Goal: Task Accomplishment & Management: Use online tool/utility

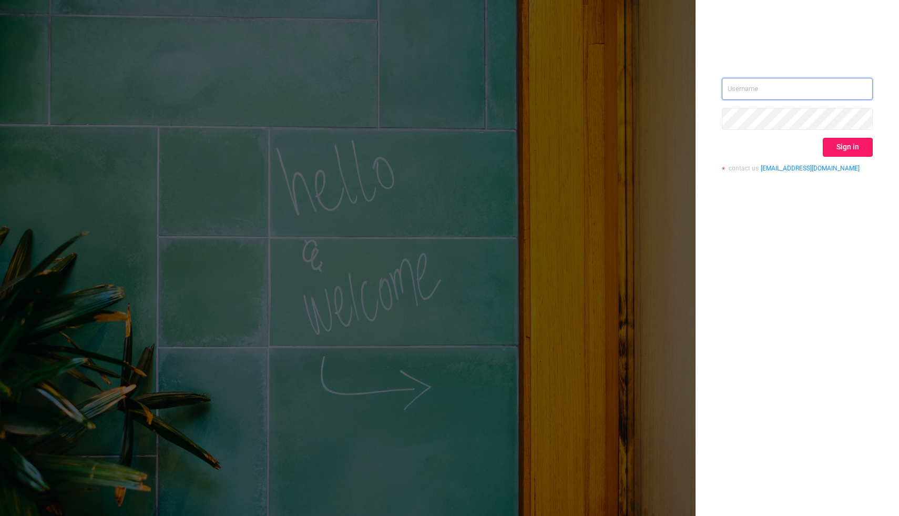
type input "[PERSON_NAME][EMAIL_ADDRESS][DOMAIN_NAME]"
click at [853, 145] on button "Sign in" at bounding box center [848, 147] width 50 height 19
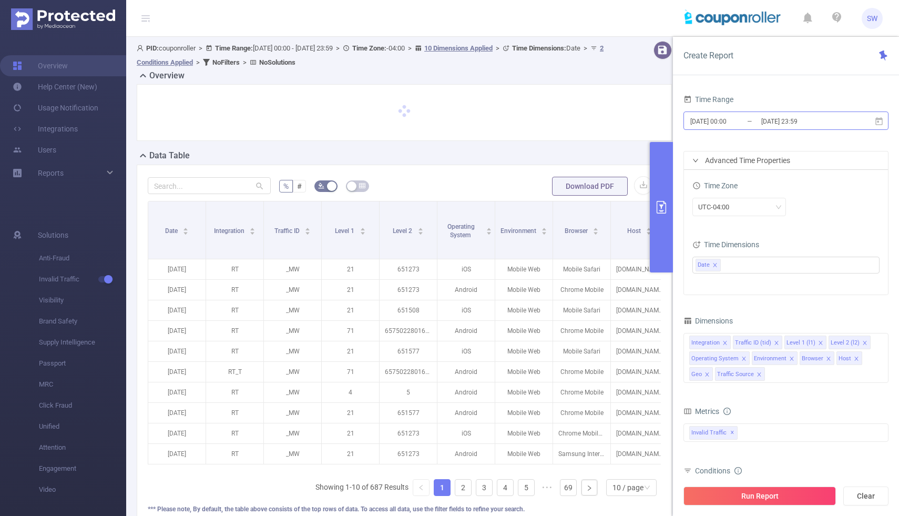
click at [731, 123] on input "[DATE] 00:00" at bounding box center [731, 121] width 85 height 14
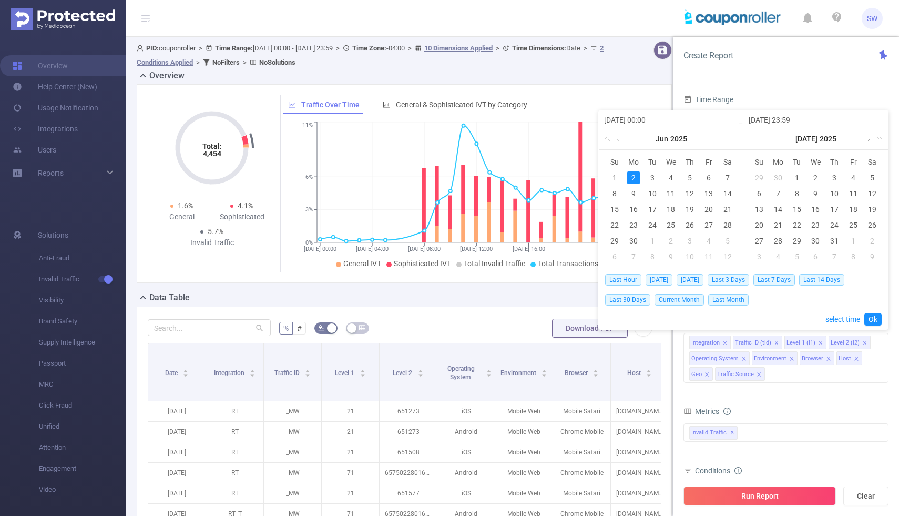
click at [870, 139] on link at bounding box center [867, 138] width 9 height 21
click at [869, 139] on link at bounding box center [867, 138] width 9 height 21
click at [723, 138] on link at bounding box center [723, 138] width 9 height 21
click at [723, 138] on div "[DATE]" at bounding box center [671, 138] width 145 height 21
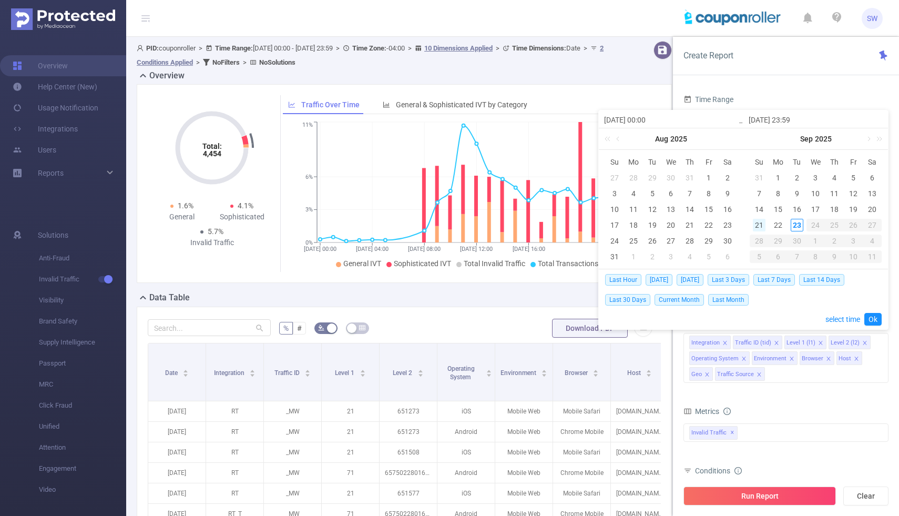
click at [757, 226] on div "21" at bounding box center [759, 225] width 13 height 13
click at [795, 223] on div "23" at bounding box center [797, 225] width 13 height 13
type input "[DATE] 00:00"
type input "[DATE] 23:59"
type input "[DATE] 00:00"
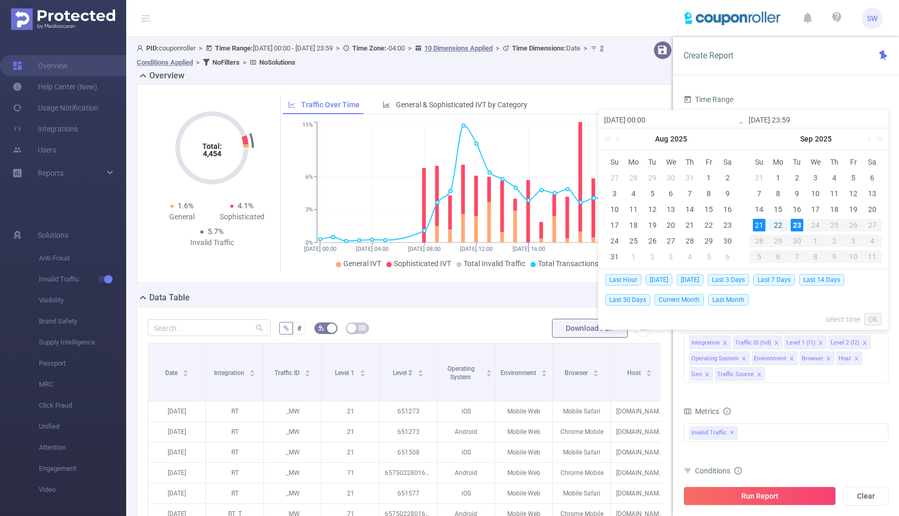
type input "[DATE] 23:59"
click at [877, 321] on link "Ok" at bounding box center [872, 319] width 17 height 13
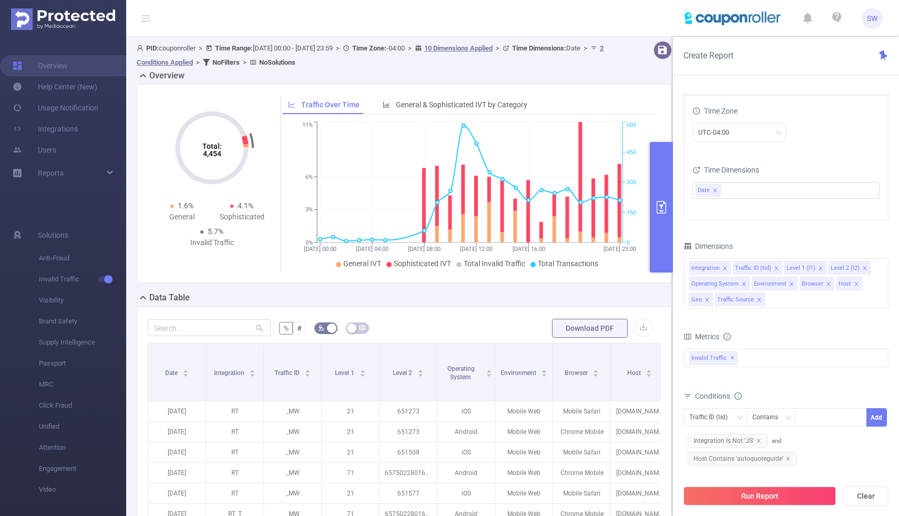
click at [707, 337] on span "Metrics" at bounding box center [701, 336] width 36 height 8
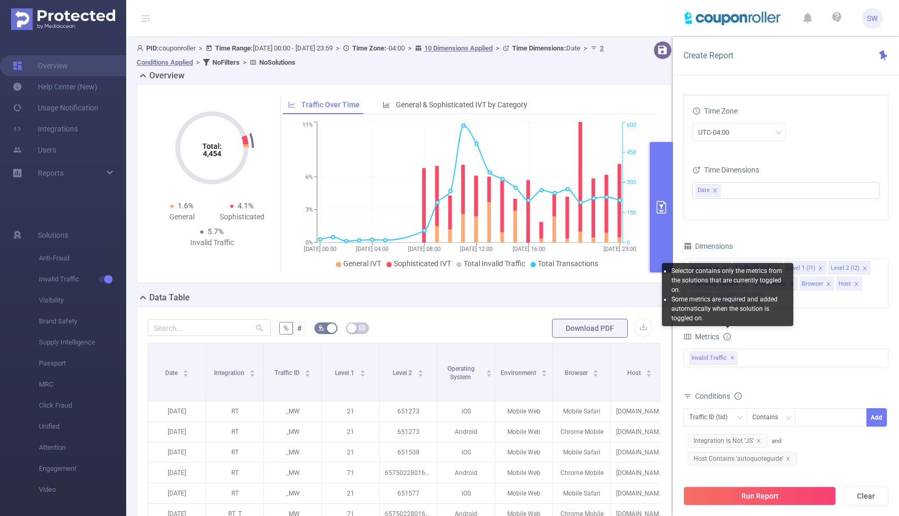
click at [728, 337] on icon "icon: info-circle" at bounding box center [727, 336] width 1 height 4
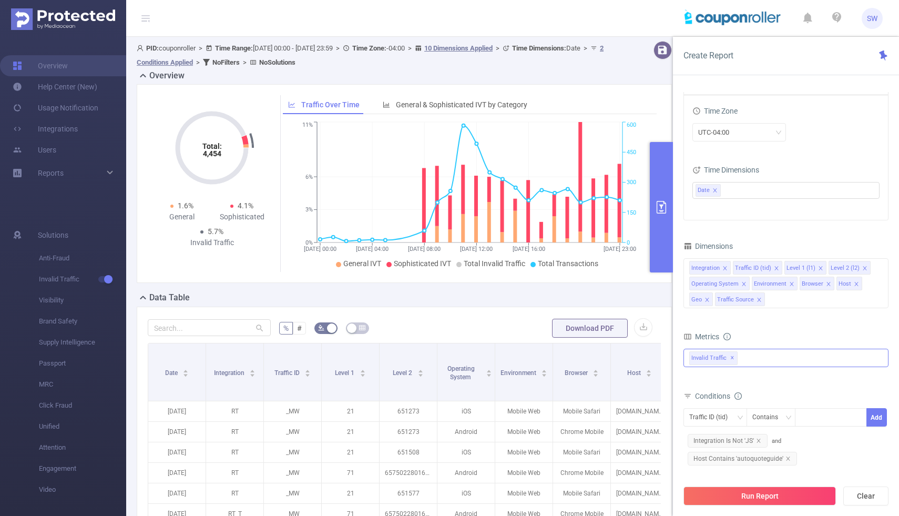
click at [753, 354] on div "Invalid Traffic ✕" at bounding box center [785, 358] width 205 height 18
click at [732, 364] on strong "Anti-Fraud" at bounding box center [728, 362] width 36 height 8
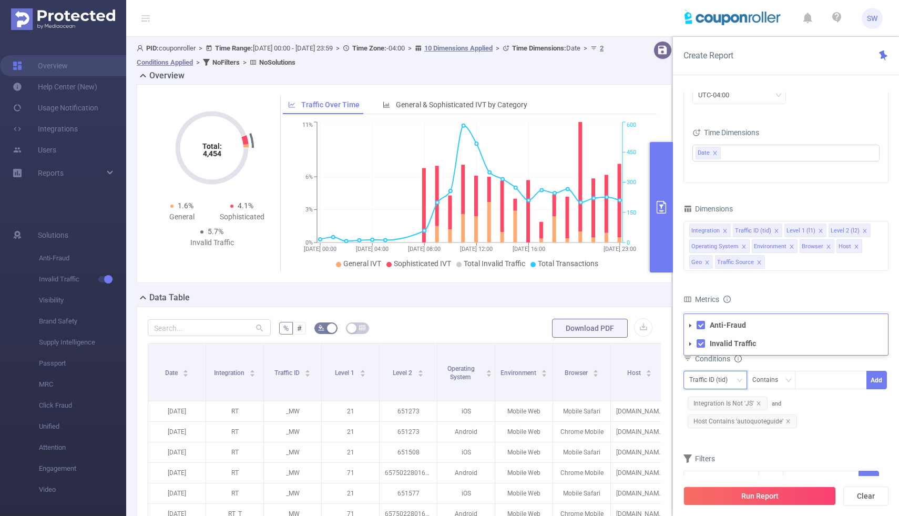
click at [734, 381] on div "Traffic ID (tid)" at bounding box center [712, 379] width 46 height 17
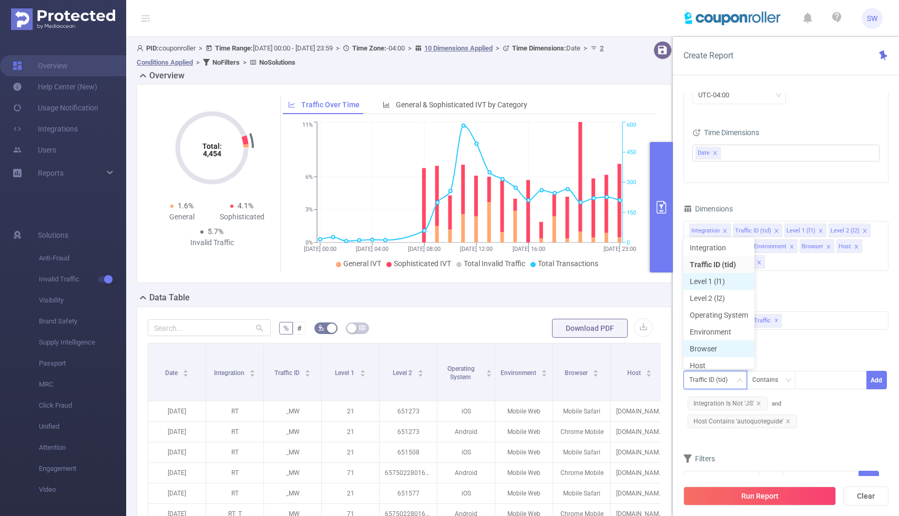
scroll to position [5, 0]
click at [730, 280] on li "Level 1 (l1)" at bounding box center [718, 276] width 71 height 17
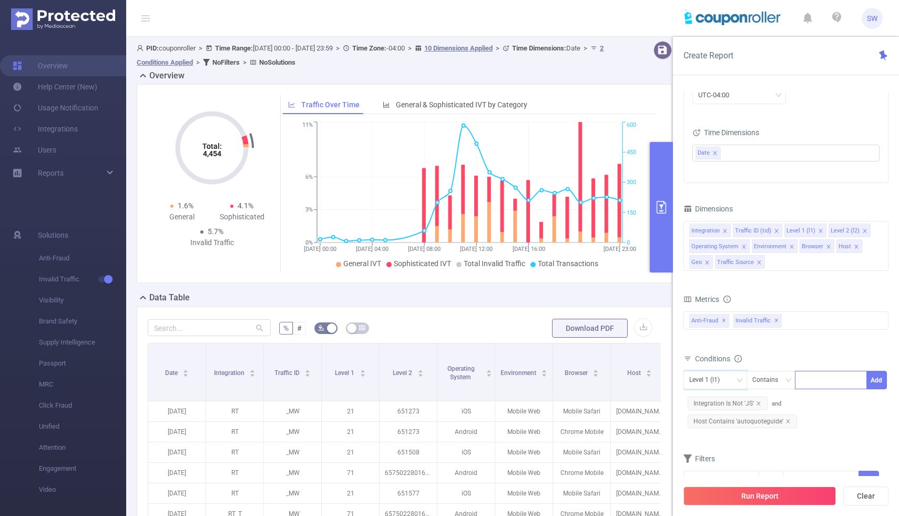
click at [813, 383] on div at bounding box center [831, 379] width 60 height 17
type input "363"
click at [821, 405] on li "363" at bounding box center [831, 401] width 72 height 17
click at [881, 378] on button "Add" at bounding box center [876, 380] width 21 height 18
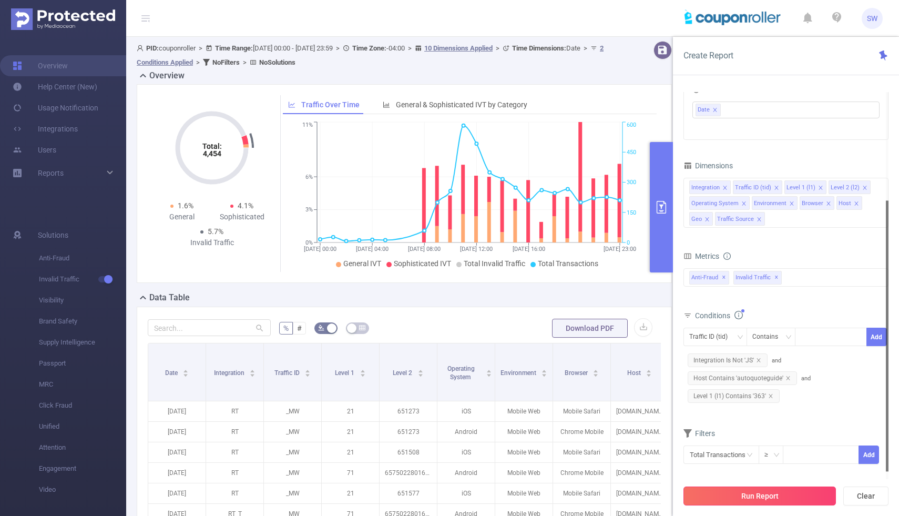
click at [776, 496] on button "Run Report" at bounding box center [759, 495] width 152 height 19
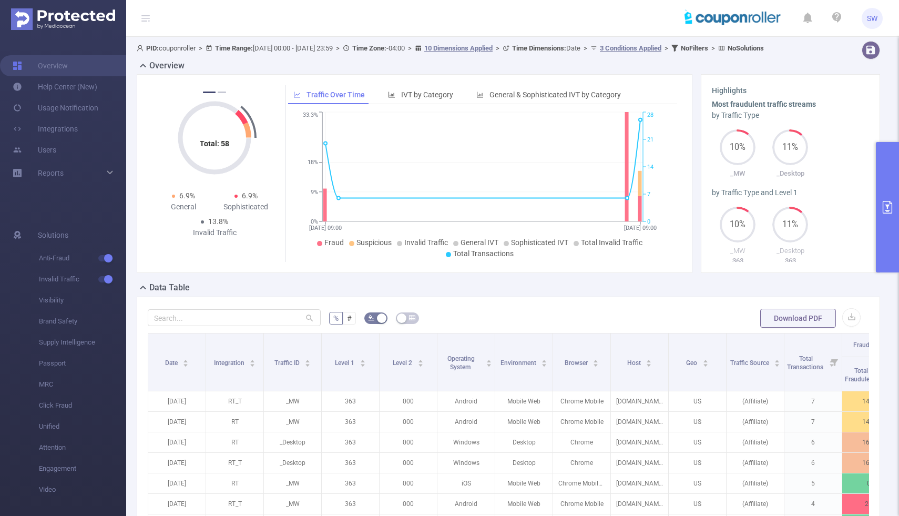
click at [887, 219] on button "primary" at bounding box center [887, 207] width 23 height 130
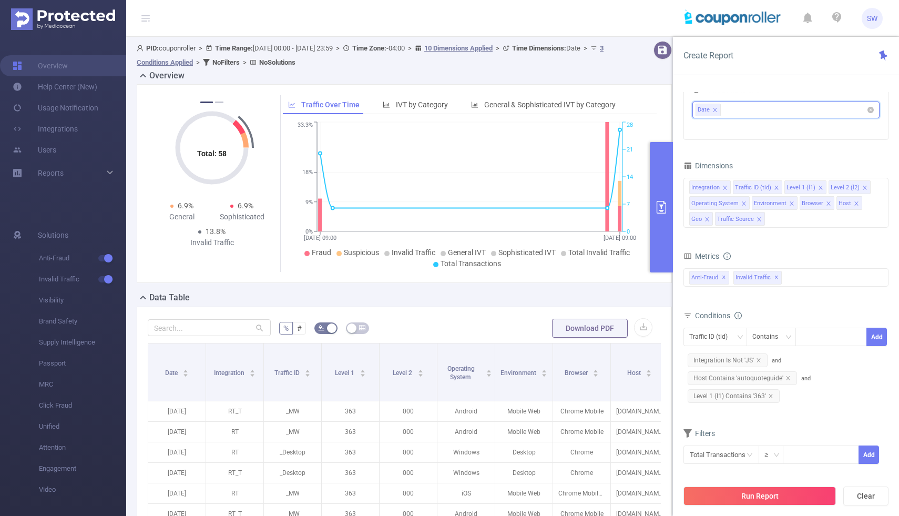
click at [715, 110] on icon "icon: close" at bounding box center [714, 109] width 5 height 5
click at [759, 360] on icon "icon: close" at bounding box center [758, 360] width 5 height 5
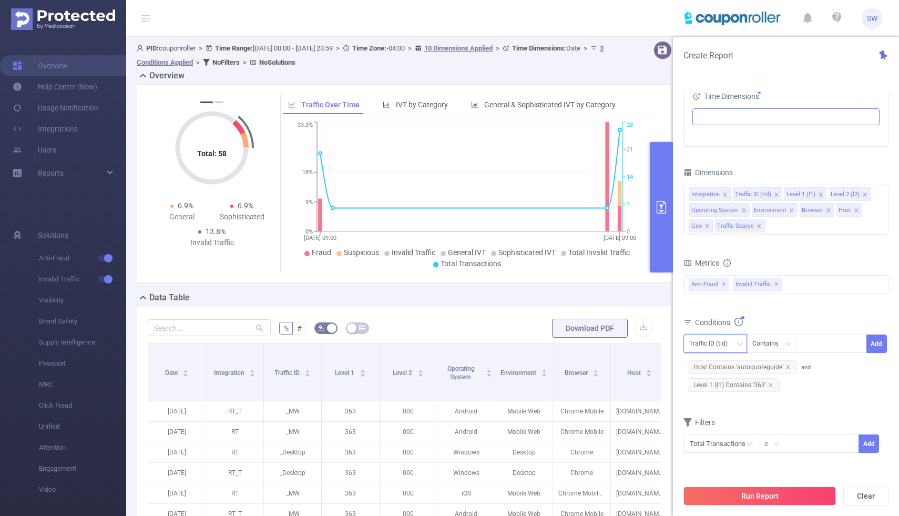
click at [736, 344] on div "Traffic ID (tid)" at bounding box center [715, 343] width 64 height 18
click at [726, 363] on li "Integration" at bounding box center [718, 363] width 71 height 17
click at [789, 344] on icon "icon: down" at bounding box center [787, 344] width 5 height 4
click at [785, 380] on li "Is" at bounding box center [781, 382] width 70 height 17
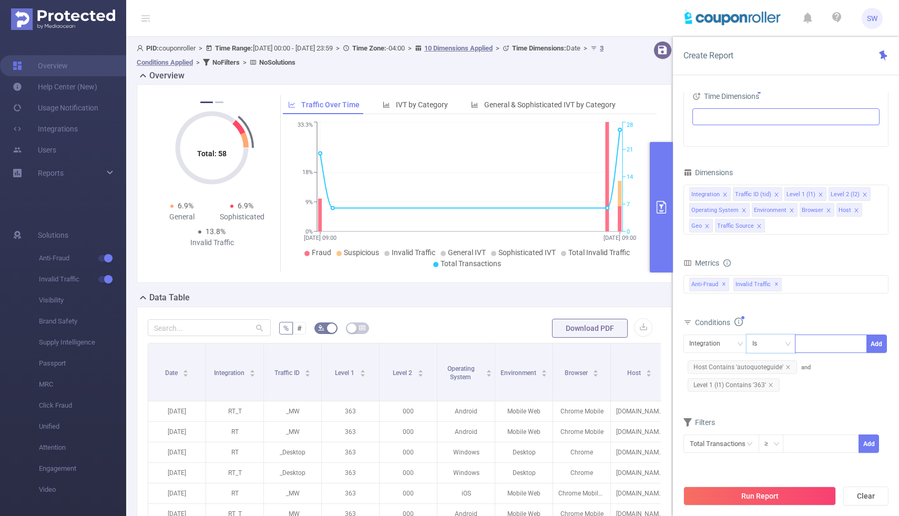
click at [827, 342] on div at bounding box center [831, 343] width 60 height 17
click at [787, 341] on icon "icon: down" at bounding box center [788, 344] width 6 height 6
click at [780, 364] on li "Contains" at bounding box center [781, 365] width 70 height 17
click at [832, 345] on div at bounding box center [831, 343] width 60 height 17
click at [785, 368] on icon "icon: close" at bounding box center [787, 366] width 5 height 5
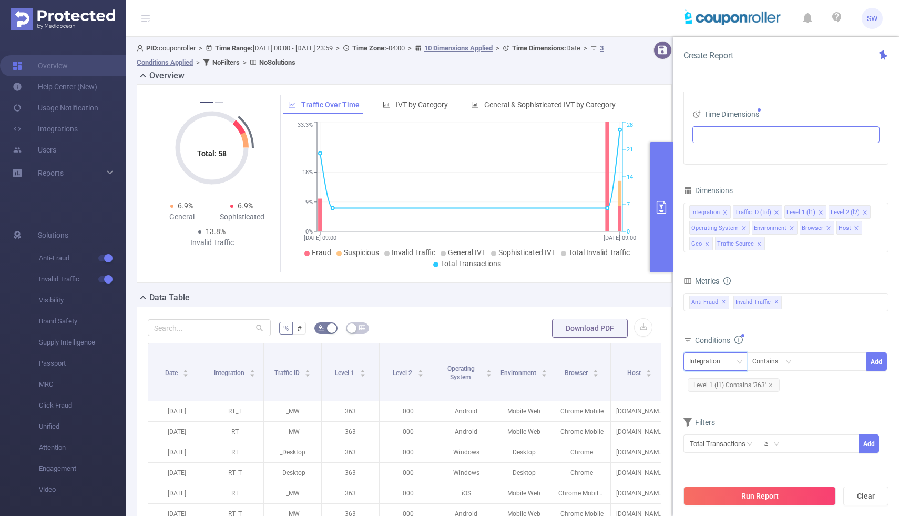
click at [732, 365] on div "Integration" at bounding box center [715, 361] width 52 height 17
click at [719, 397] on li "Traffic ID (tid)" at bounding box center [718, 398] width 71 height 17
click at [803, 365] on input at bounding box center [803, 362] width 5 height 14
click at [785, 363] on icon "icon: down" at bounding box center [788, 362] width 6 height 6
click at [774, 403] on li "Is" at bounding box center [781, 400] width 70 height 17
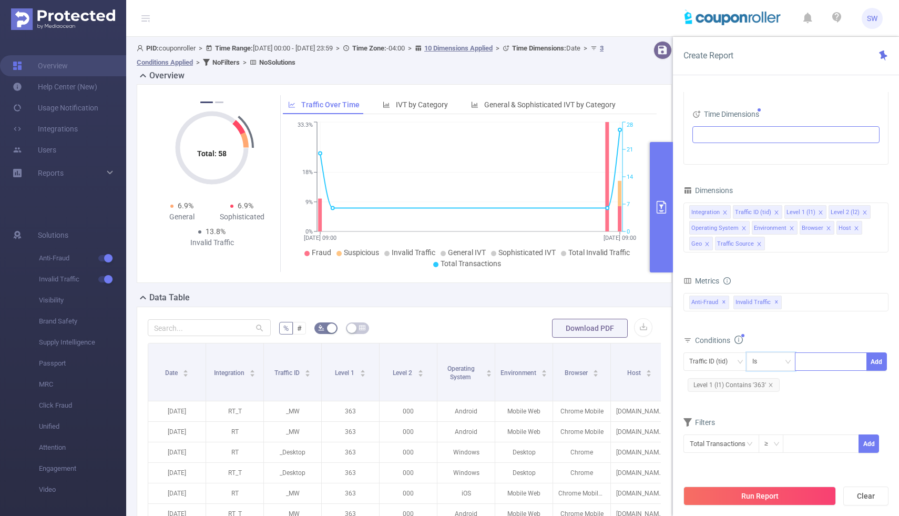
click at [827, 368] on div at bounding box center [831, 361] width 60 height 17
click at [730, 367] on div "Traffic ID (tid)" at bounding box center [712, 361] width 46 height 17
click at [724, 382] on li "Integration" at bounding box center [718, 381] width 71 height 17
click at [765, 505] on div "Run Report Clear" at bounding box center [786, 496] width 226 height 40
click at [760, 496] on button "Run Report" at bounding box center [759, 495] width 152 height 19
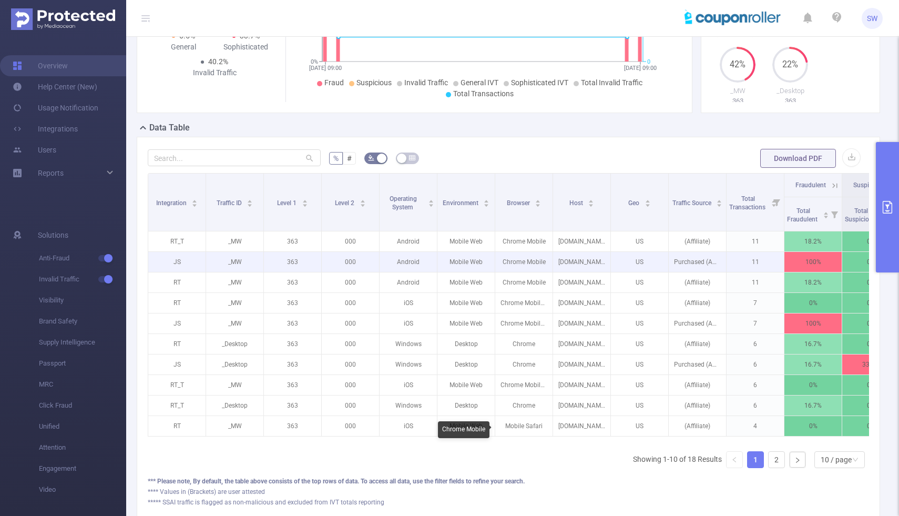
scroll to position [238, 0]
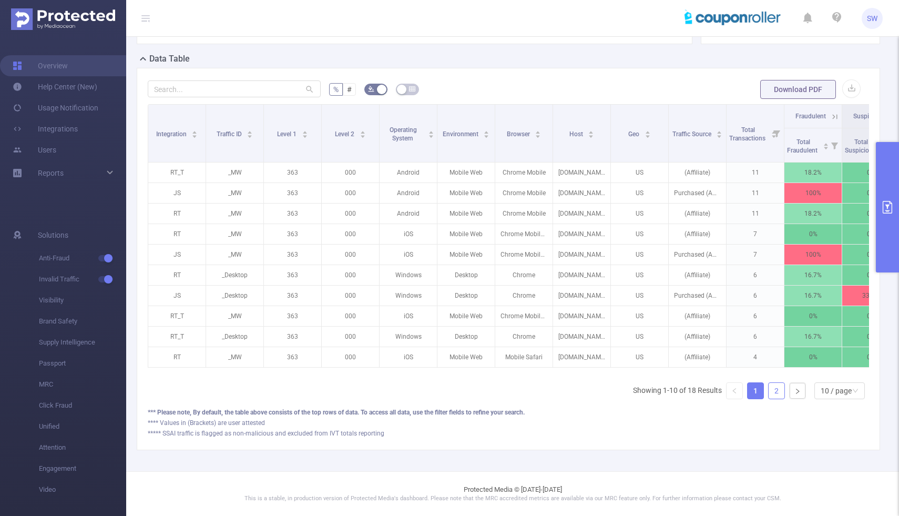
click at [778, 391] on link "2" at bounding box center [777, 391] width 16 height 16
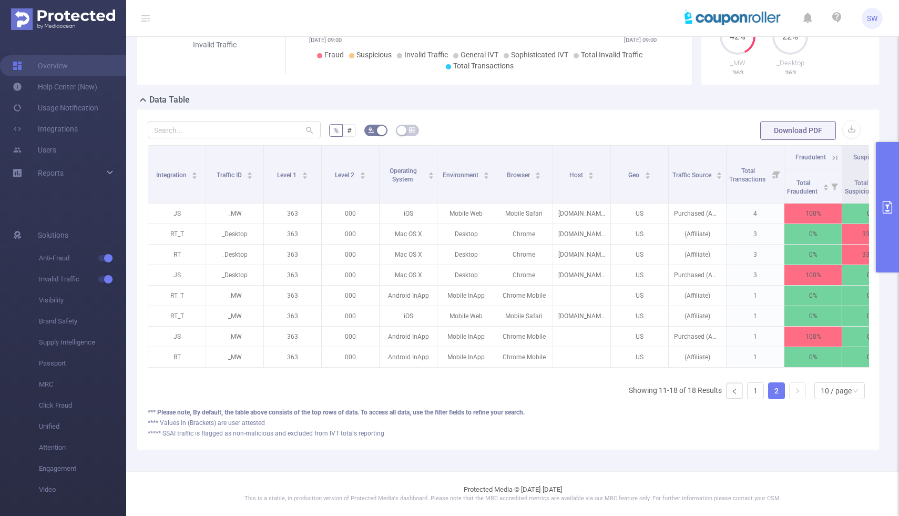
scroll to position [197, 0]
click at [756, 389] on link "1" at bounding box center [756, 391] width 16 height 16
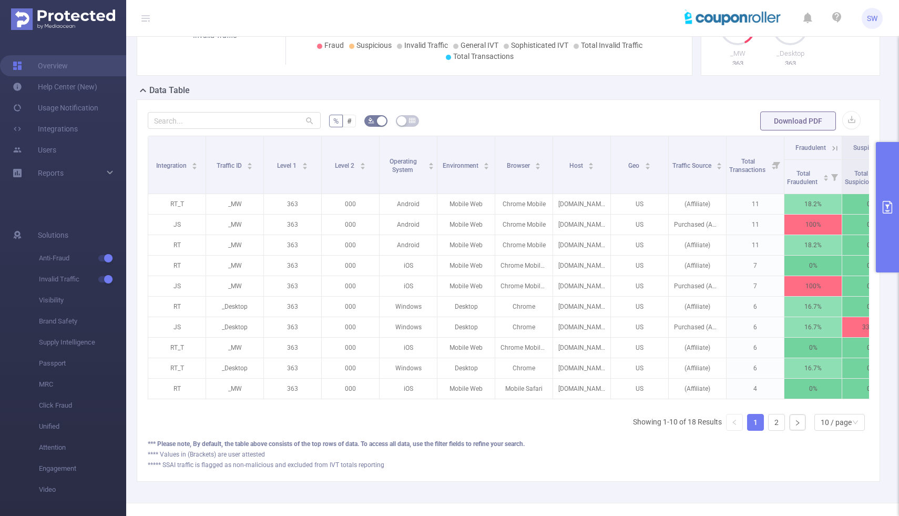
click at [892, 184] on button "primary" at bounding box center [887, 207] width 23 height 130
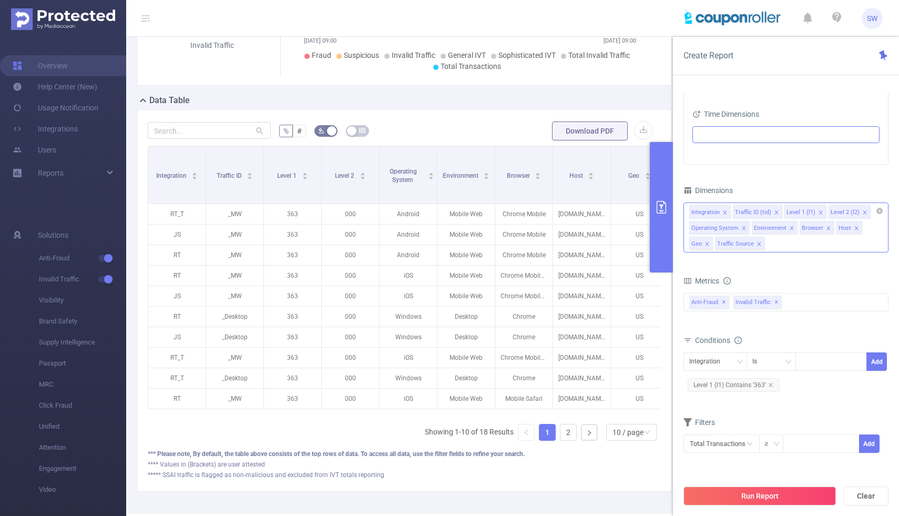
click at [741, 228] on icon "icon: close" at bounding box center [743, 228] width 5 height 5
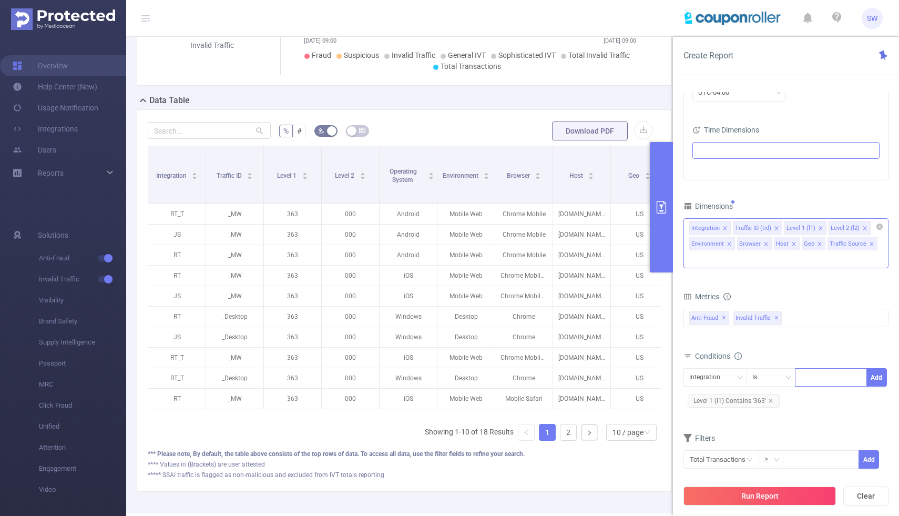
click at [805, 371] on input at bounding box center [803, 378] width 5 height 14
type input "JS"
click at [883, 368] on button "Add" at bounding box center [876, 377] width 21 height 18
click at [772, 495] on button "Run Report" at bounding box center [759, 495] width 152 height 19
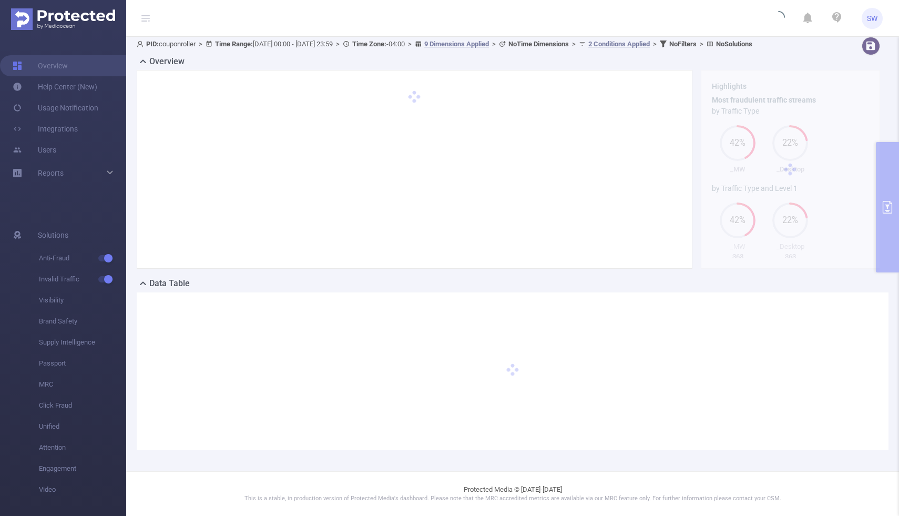
scroll to position [14, 0]
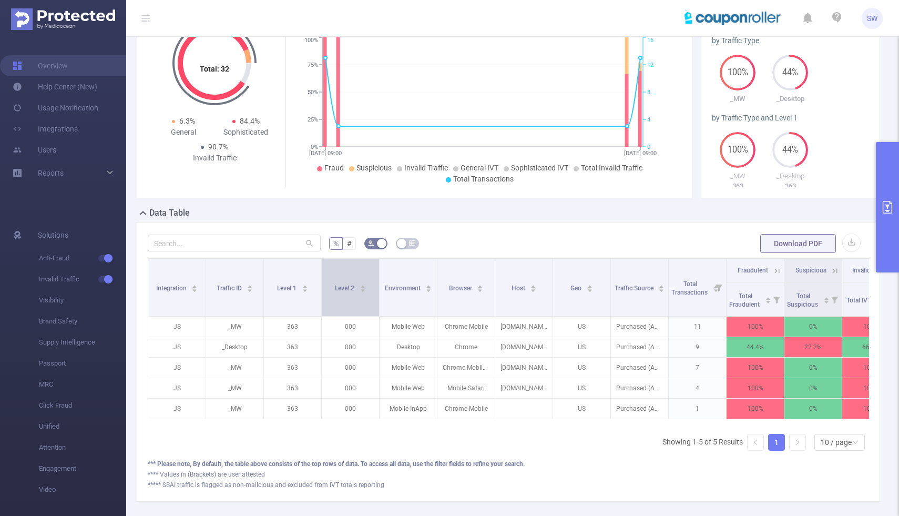
scroll to position [71, 0]
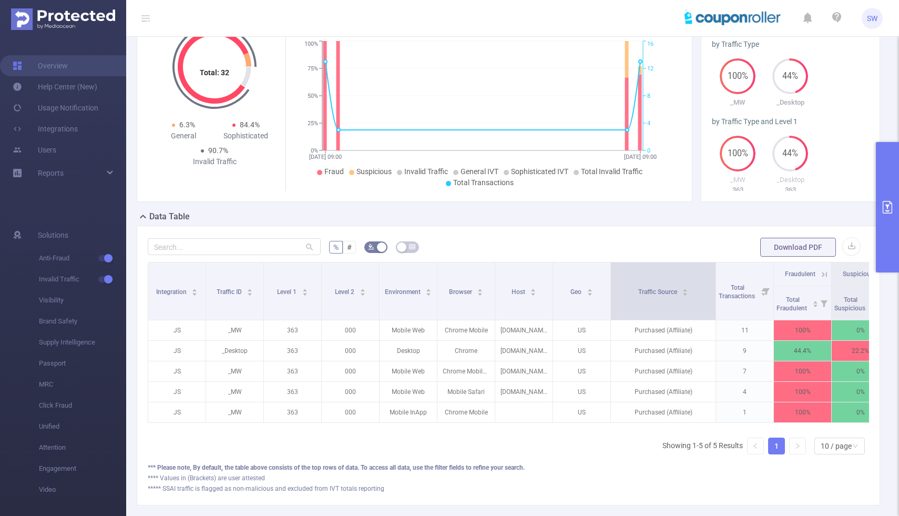
drag, startPoint x: 668, startPoint y: 321, endPoint x: 713, endPoint y: 322, distance: 45.8
click at [715, 320] on span at bounding box center [715, 290] width 5 height 57
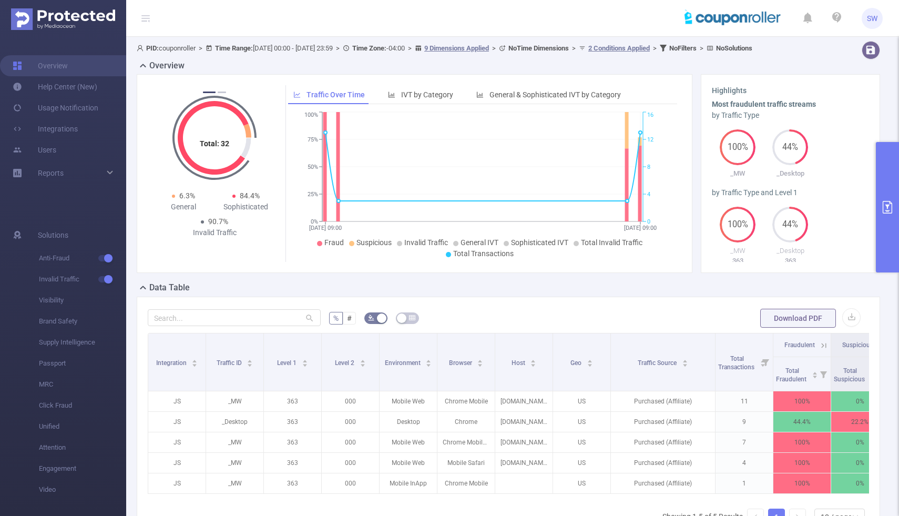
click at [889, 189] on button "primary" at bounding box center [887, 207] width 23 height 130
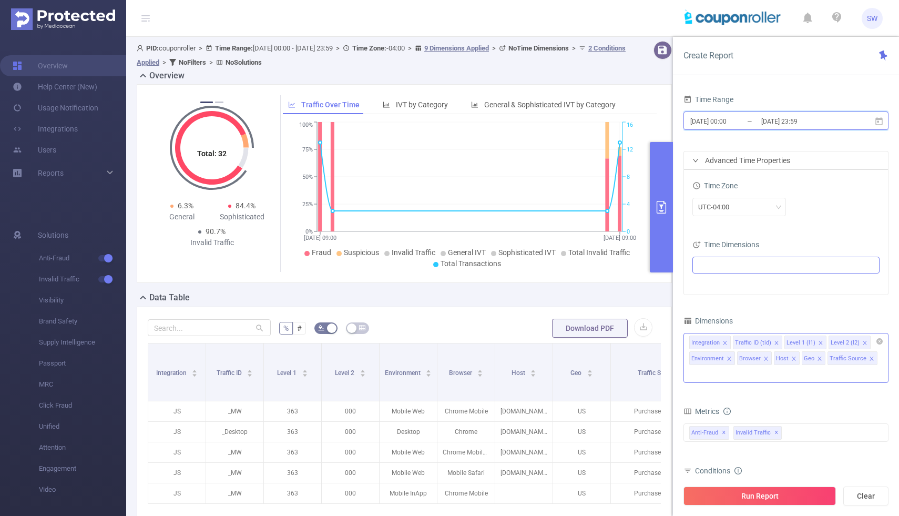
click at [879, 122] on icon at bounding box center [878, 121] width 7 height 8
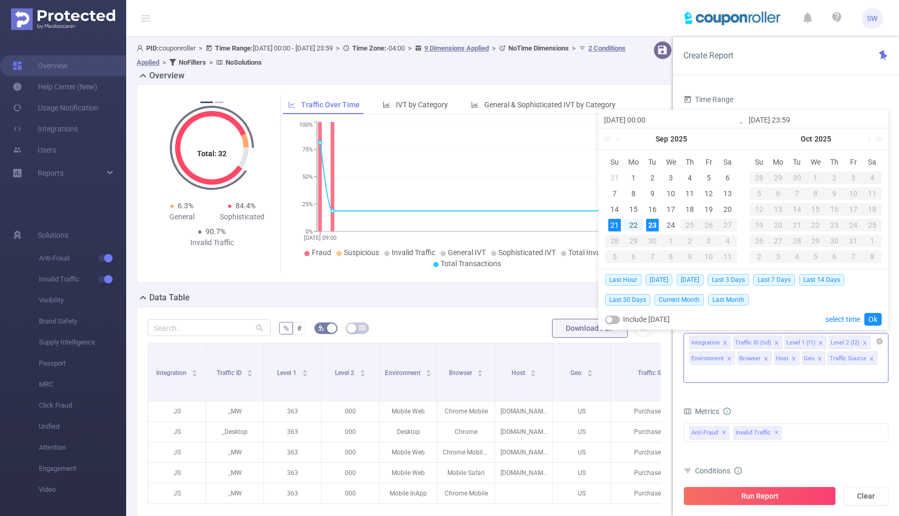
click at [651, 225] on div "23" at bounding box center [652, 225] width 13 height 13
click at [653, 225] on div "23" at bounding box center [652, 225] width 13 height 13
type input "[DATE] 00:00"
click at [874, 317] on link "Ok" at bounding box center [872, 319] width 17 height 13
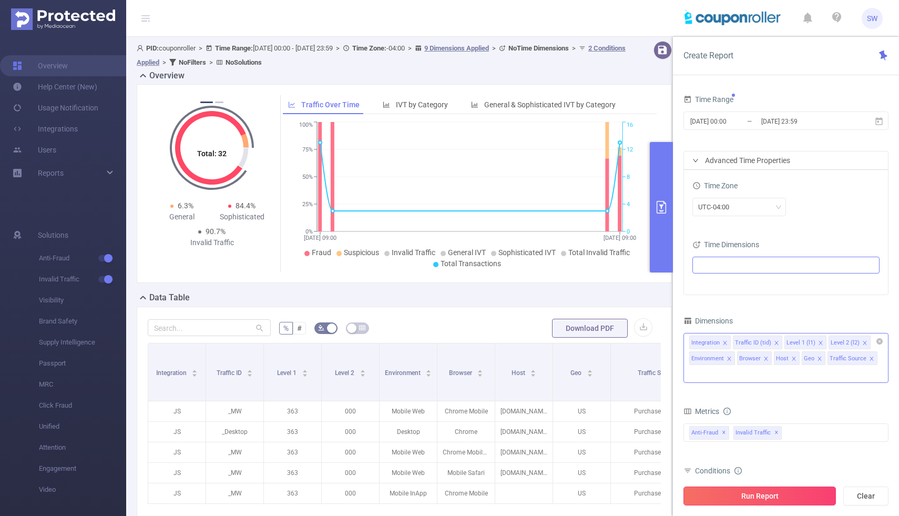
click at [752, 503] on button "Run Report" at bounding box center [759, 495] width 152 height 19
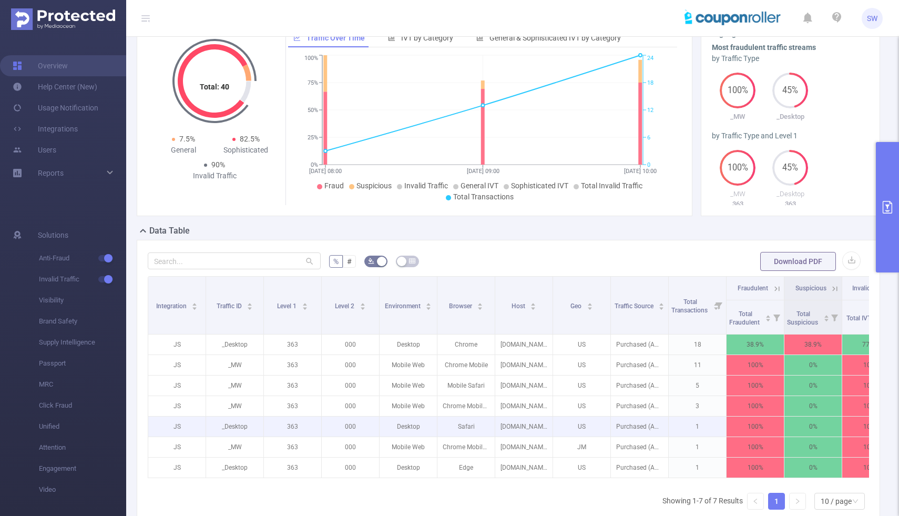
scroll to position [38, 0]
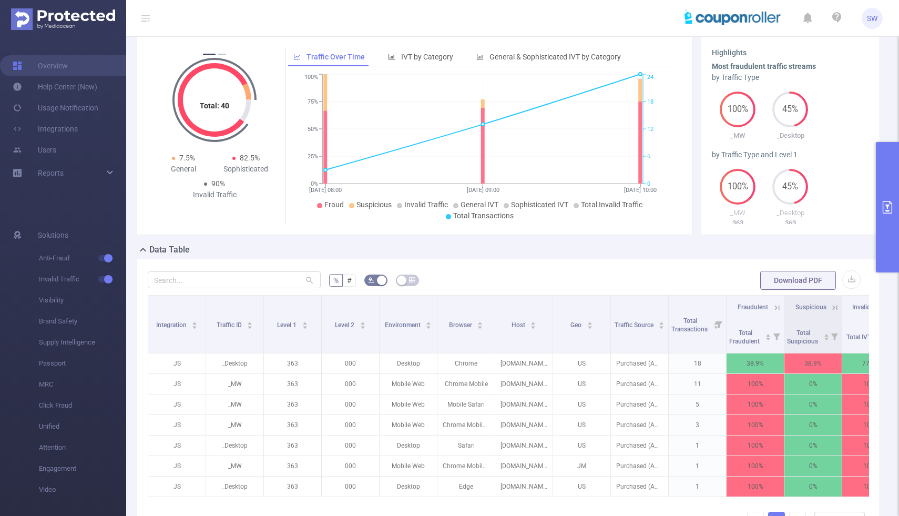
click at [893, 204] on icon "primary" at bounding box center [887, 207] width 13 height 13
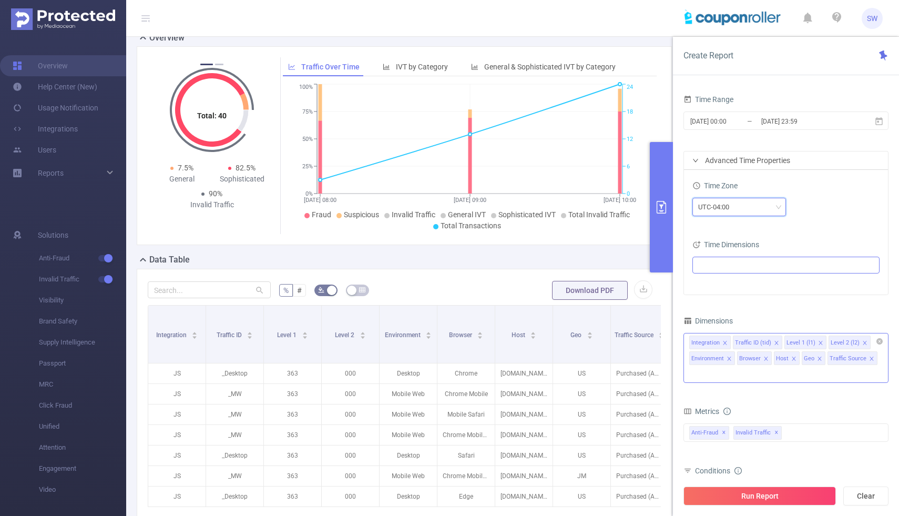
click at [776, 201] on div "UTC-04:00" at bounding box center [739, 206] width 82 height 17
click at [760, 502] on button "Run Report" at bounding box center [759, 495] width 152 height 19
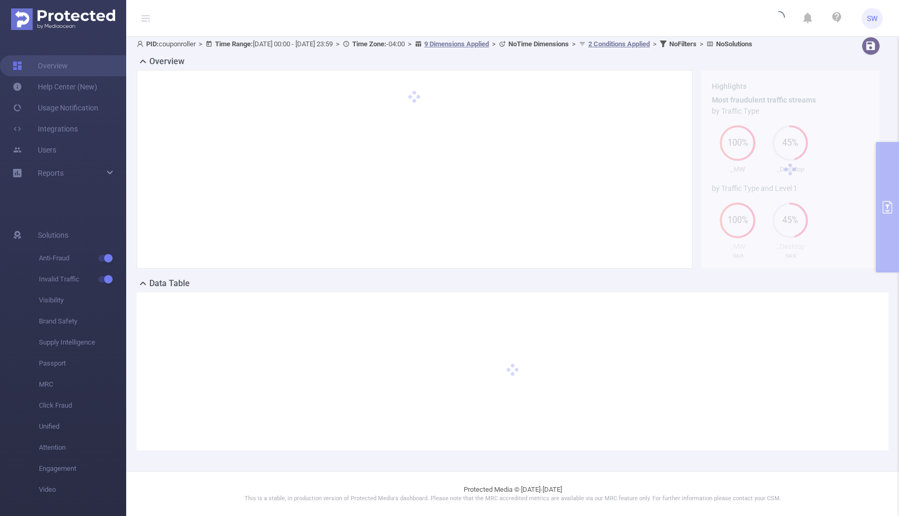
scroll to position [14, 0]
